Goal: Task Accomplishment & Management: Check status

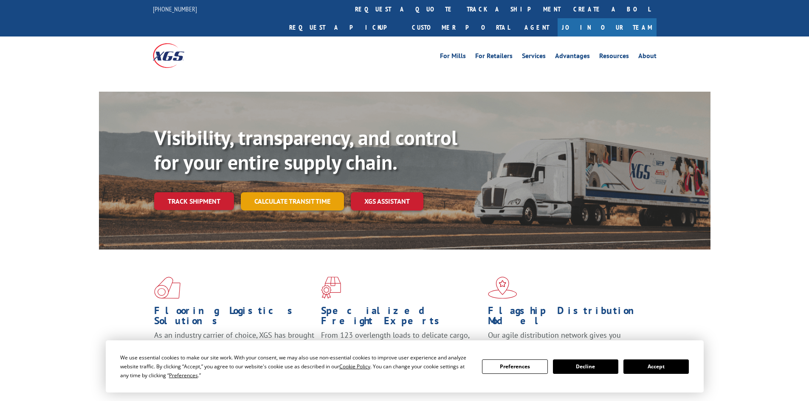
click at [284, 192] on link "Calculate transit time" at bounding box center [292, 201] width 103 height 18
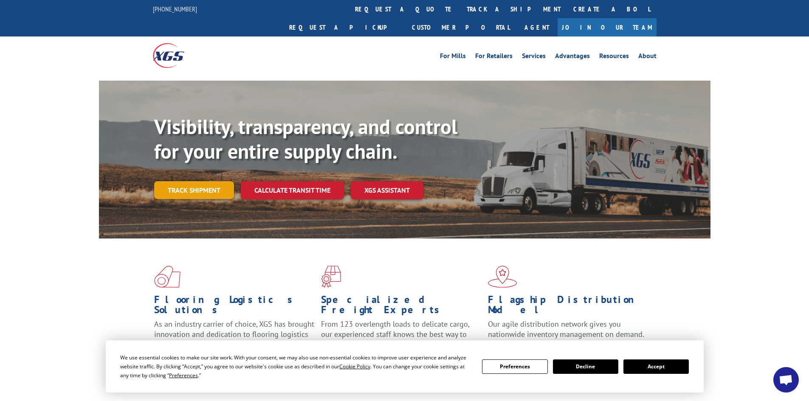
click at [207, 181] on link "Track shipment" at bounding box center [194, 190] width 80 height 18
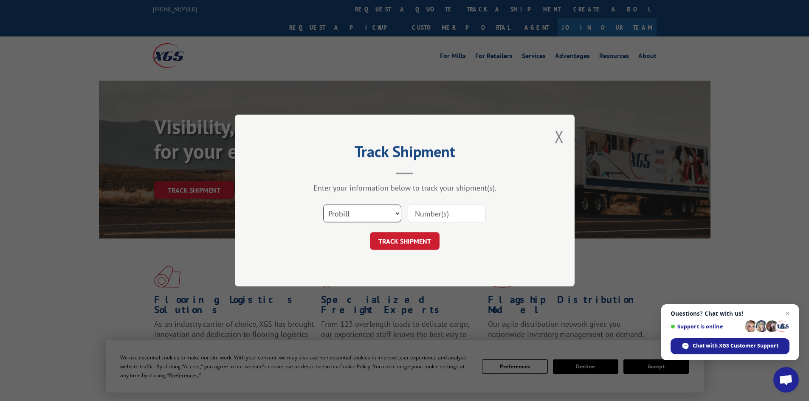
drag, startPoint x: 360, startPoint y: 212, endPoint x: 355, endPoint y: 222, distance: 10.6
click at [359, 214] on select "Select category... Probill BOL PO" at bounding box center [362, 214] width 78 height 18
select select "bol"
click at [323, 205] on select "Select category... Probill BOL PO" at bounding box center [362, 214] width 78 height 18
click at [422, 211] on input at bounding box center [447, 214] width 78 height 18
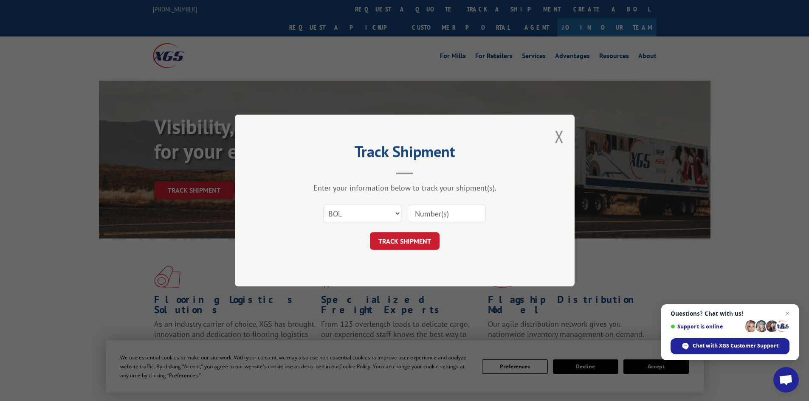
paste input "5228494"
type input "5228494"
click at [409, 241] on button "TRACK SHIPMENT" at bounding box center [405, 241] width 70 height 18
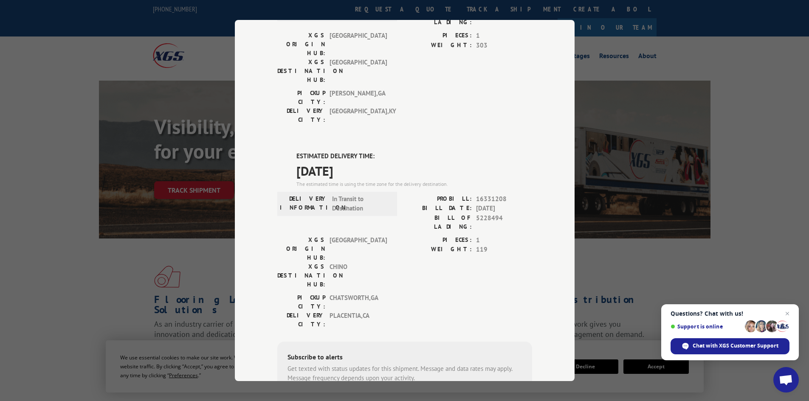
scroll to position [75, 0]
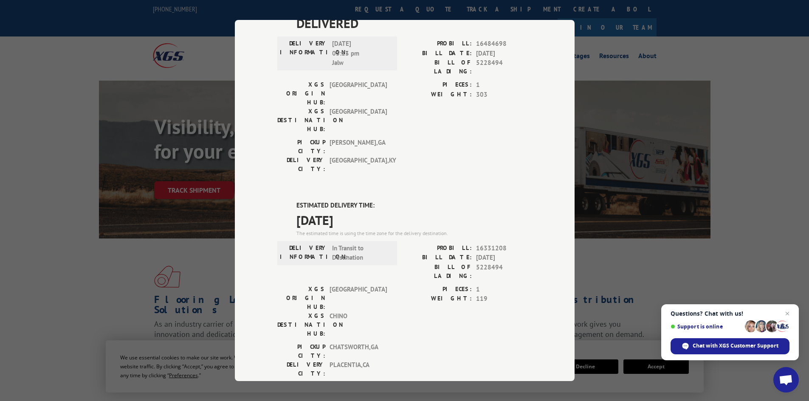
drag, startPoint x: 360, startPoint y: 172, endPoint x: 278, endPoint y: 153, distance: 83.8
click at [278, 201] on div "ESTIMATED DELIVERY TIME: [DATE] The estimated time is using the time zone for t…" at bounding box center [404, 353] width 255 height 305
copy div "ESTIMATED DELIVERY TIME: [DATE]"
click at [79, 256] on div "Track Shipment DELIVERED DELIVERY INFORMATION: [DATE] 03:13 pm Jalw PROBILL: 16…" at bounding box center [404, 200] width 809 height 401
click at [758, 215] on div "Track Shipment DELIVERED DELIVERY INFORMATION: [DATE] 03:13 pm Jalw PROBILL: 16…" at bounding box center [404, 200] width 809 height 401
